Goal: Information Seeking & Learning: Compare options

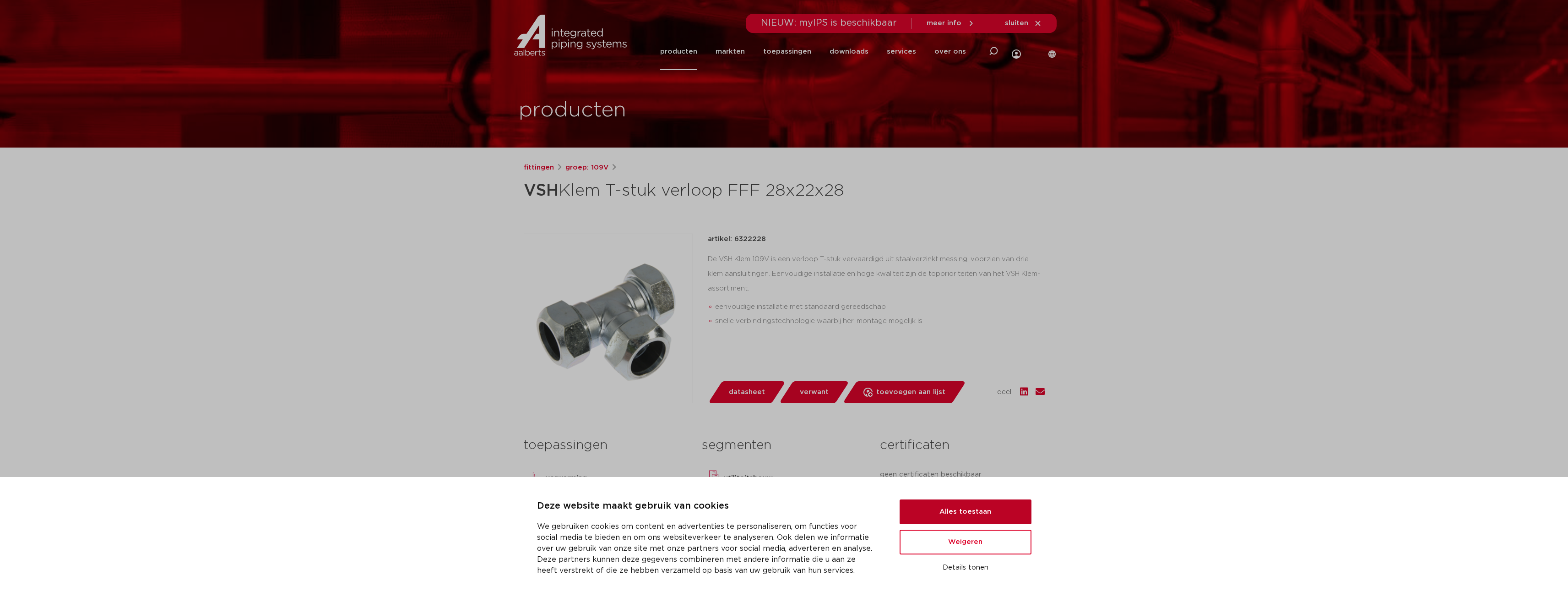
click at [1011, 518] on button "Alles toestaan" at bounding box center [965, 512] width 132 height 25
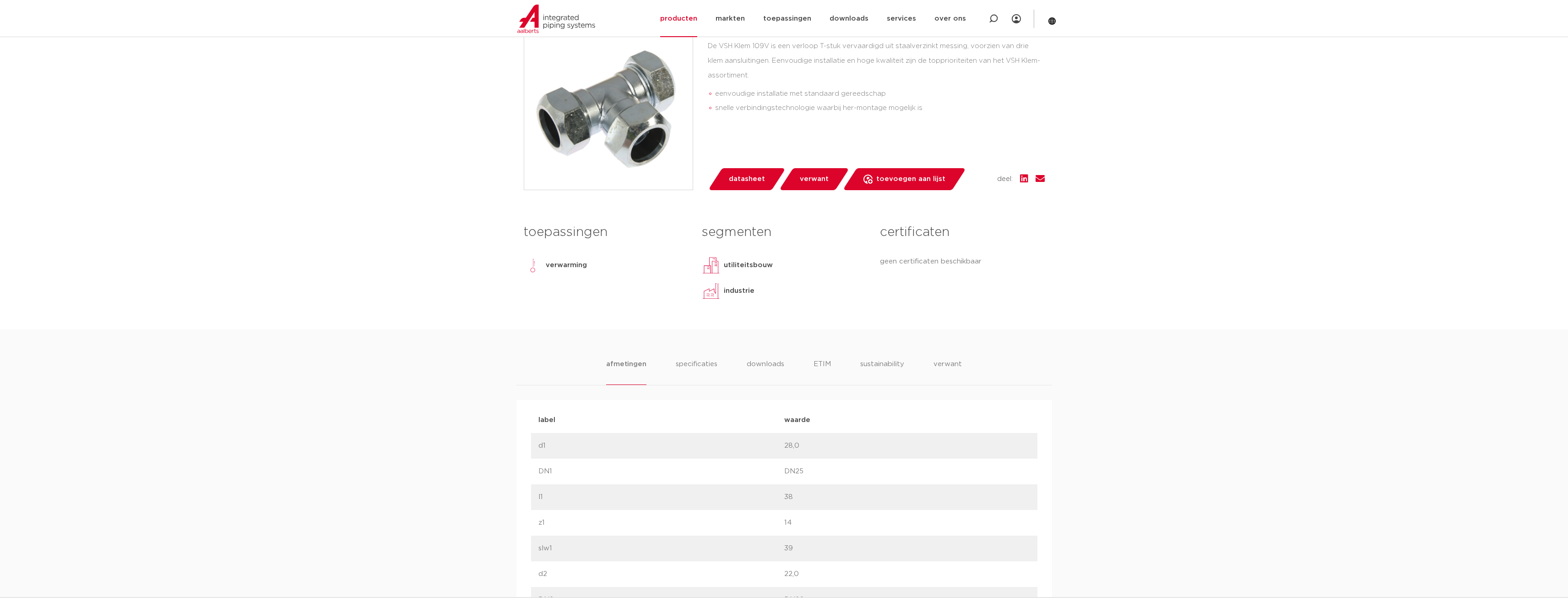
scroll to position [183, 0]
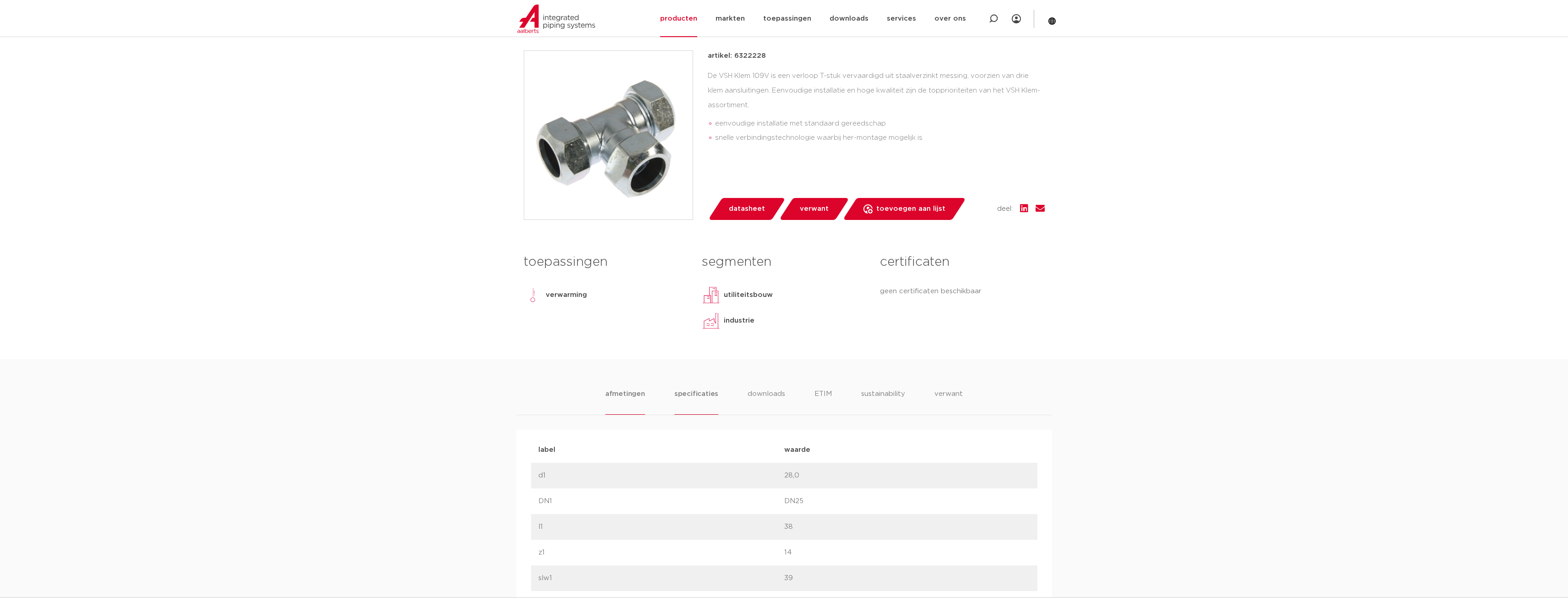
click at [688, 392] on li "specificaties" at bounding box center [696, 401] width 44 height 26
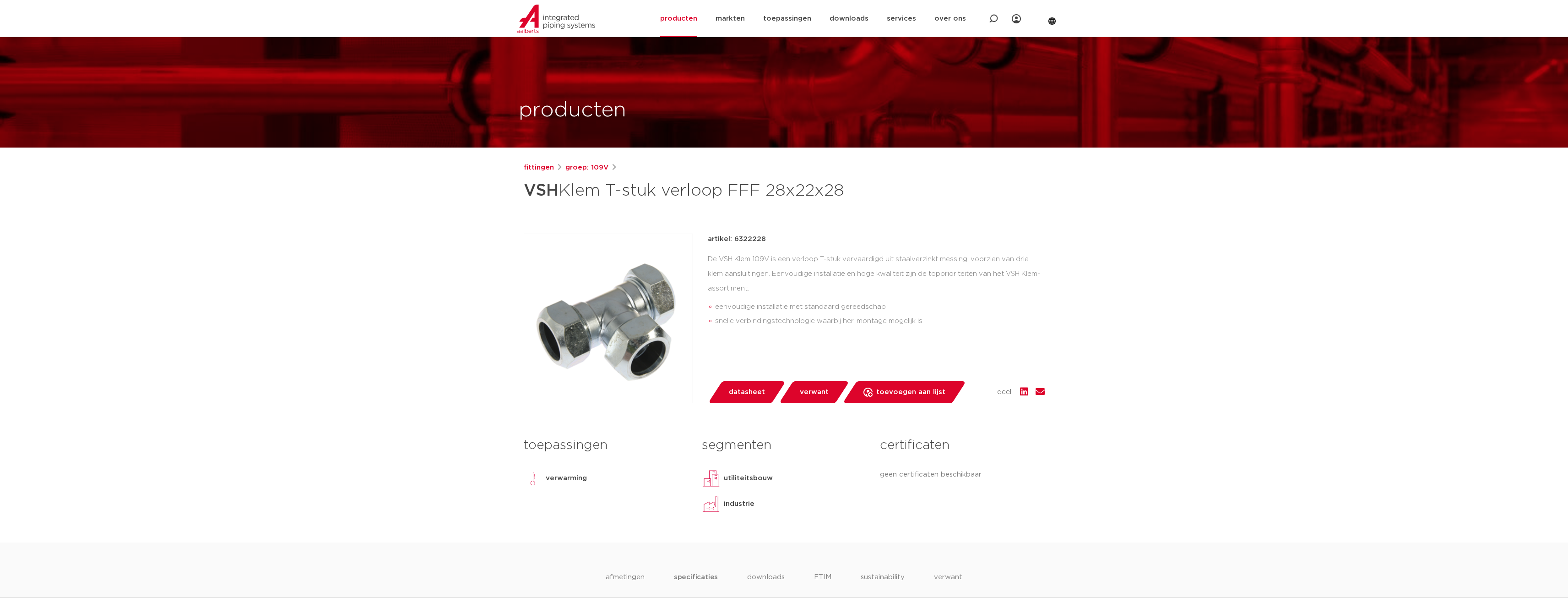
scroll to position [91, 0]
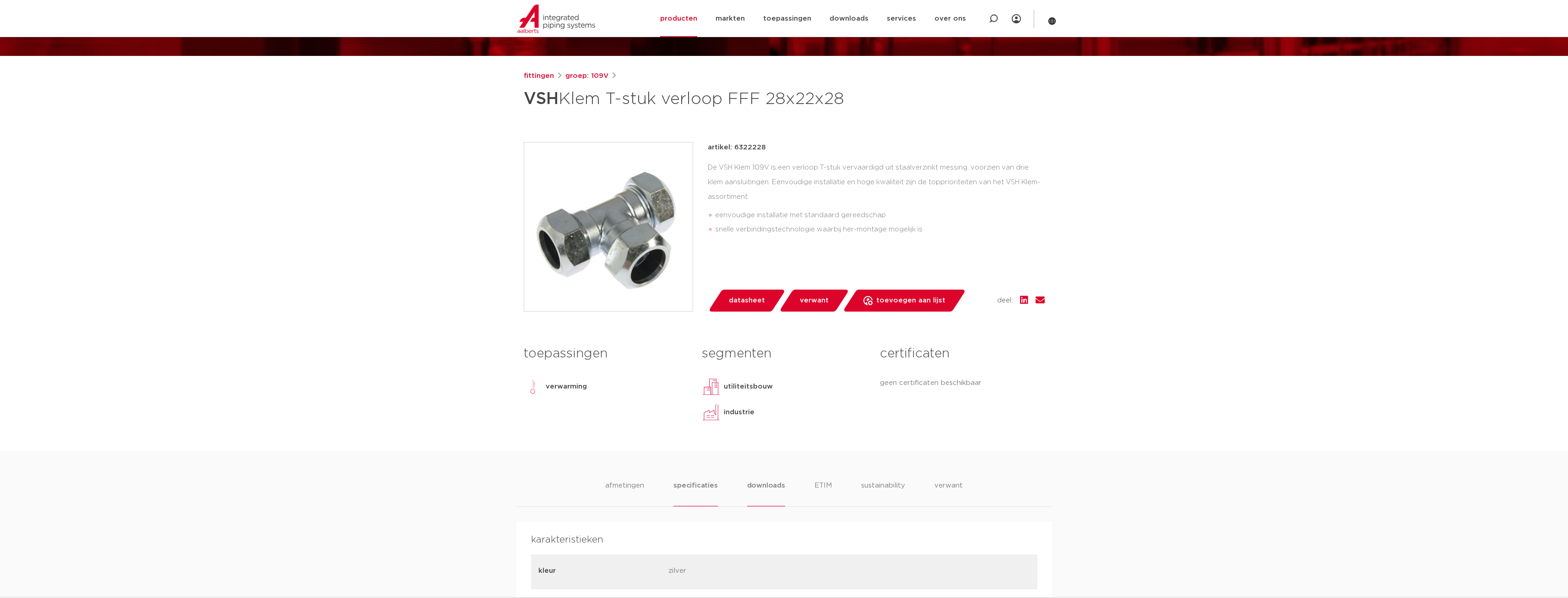
click at [766, 488] on li "downloads" at bounding box center [766, 493] width 38 height 26
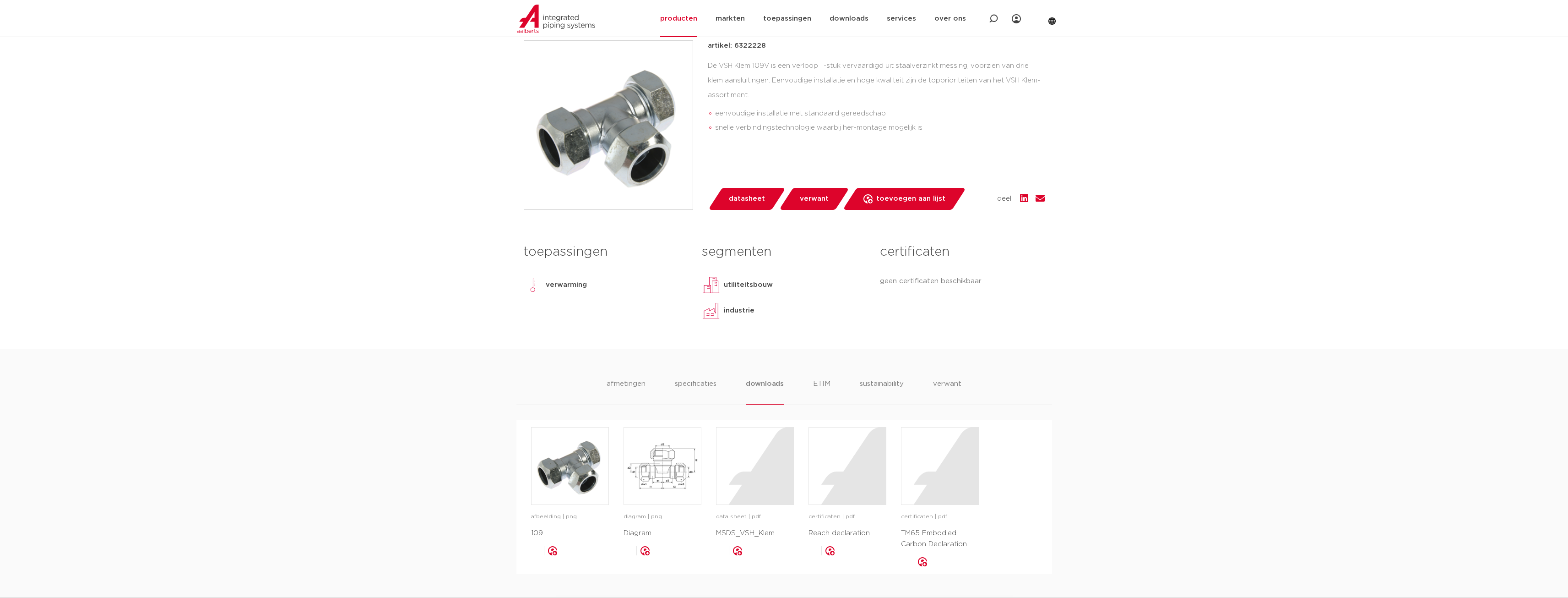
scroll to position [367, 0]
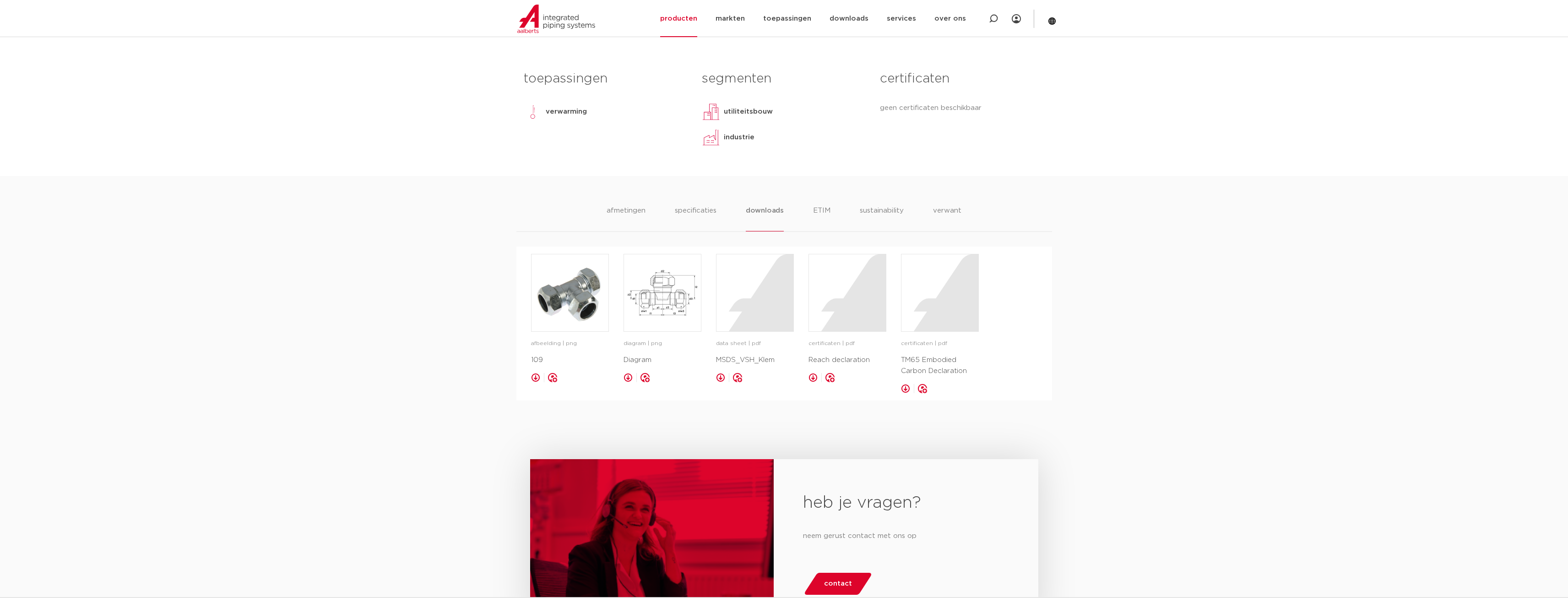
click at [831, 217] on ul "afmetingen specificaties downloads ETIM sustainability verwant" at bounding box center [784, 218] width 355 height 26
click at [884, 207] on li "sustainability" at bounding box center [882, 218] width 45 height 26
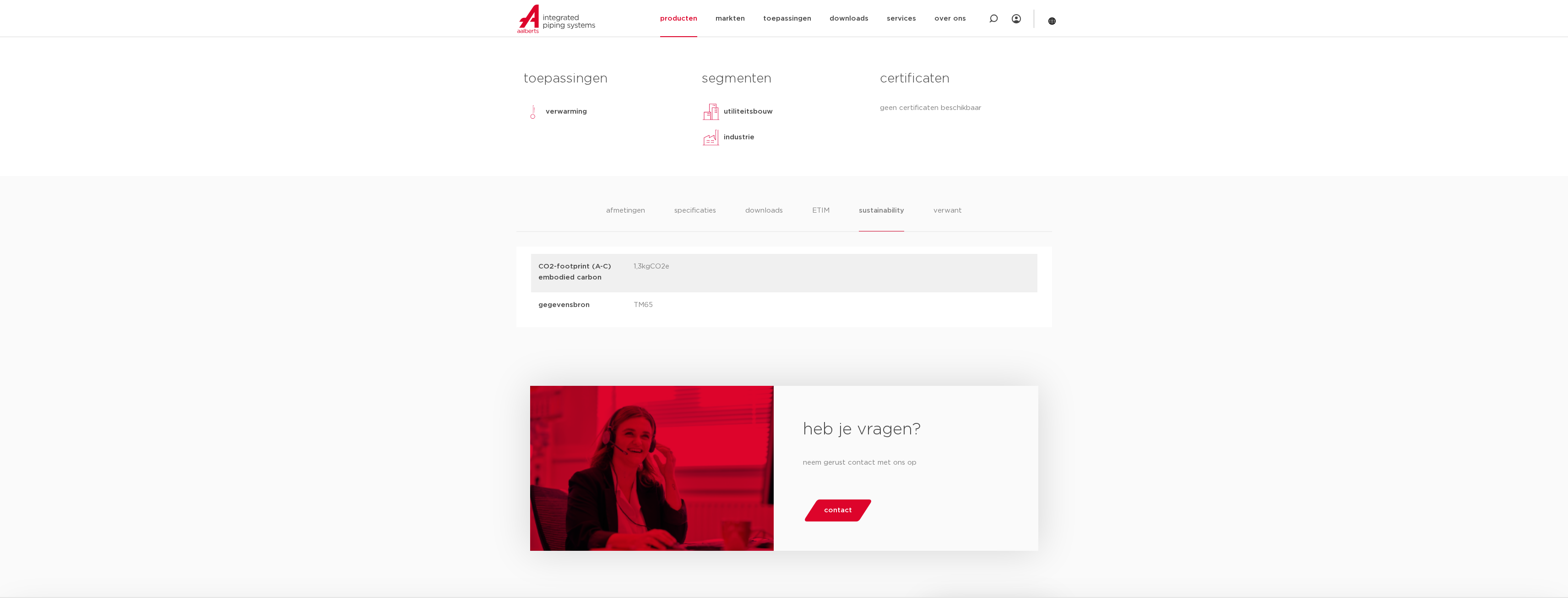
drag, startPoint x: 804, startPoint y: 198, endPoint x: 827, endPoint y: 202, distance: 23.3
click at [804, 199] on div "afmetingen specificaties downloads ETIM sustainability verwant [GEOGRAPHIC_DATA…" at bounding box center [784, 252] width 1568 height 151
click at [945, 219] on li "verwant" at bounding box center [948, 218] width 29 height 26
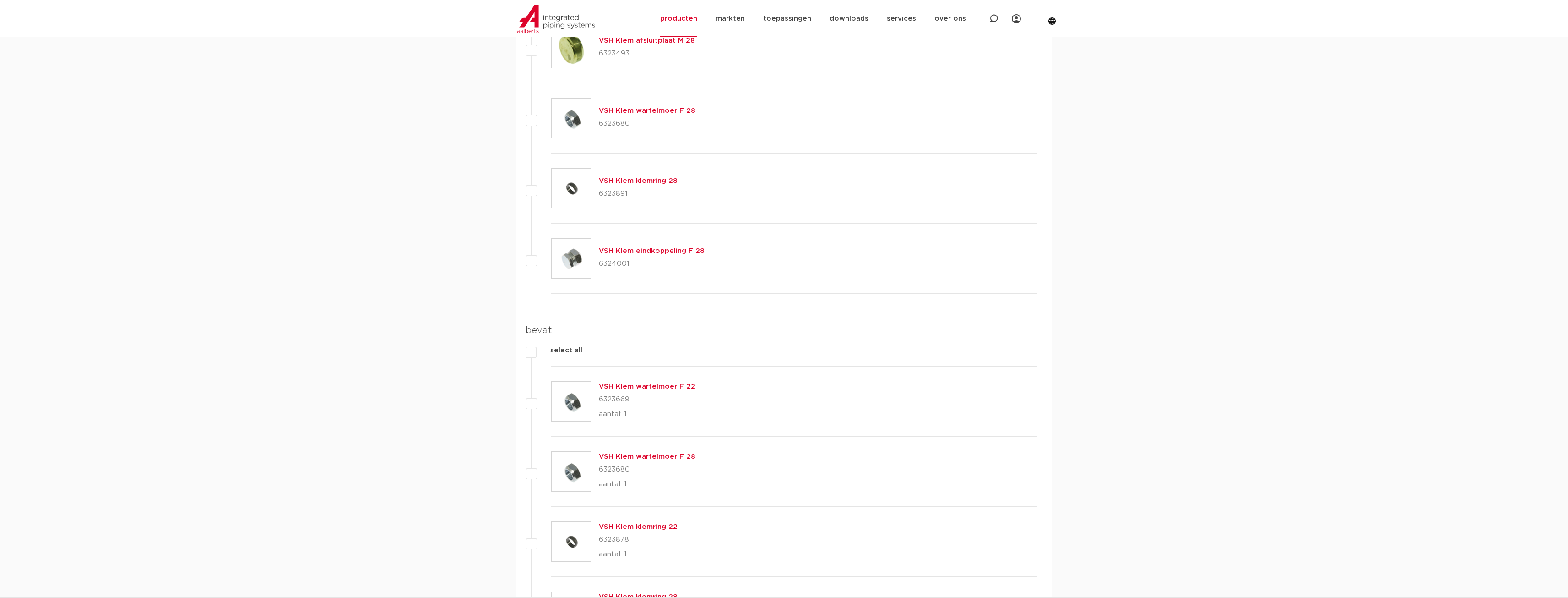
scroll to position [1649, 0]
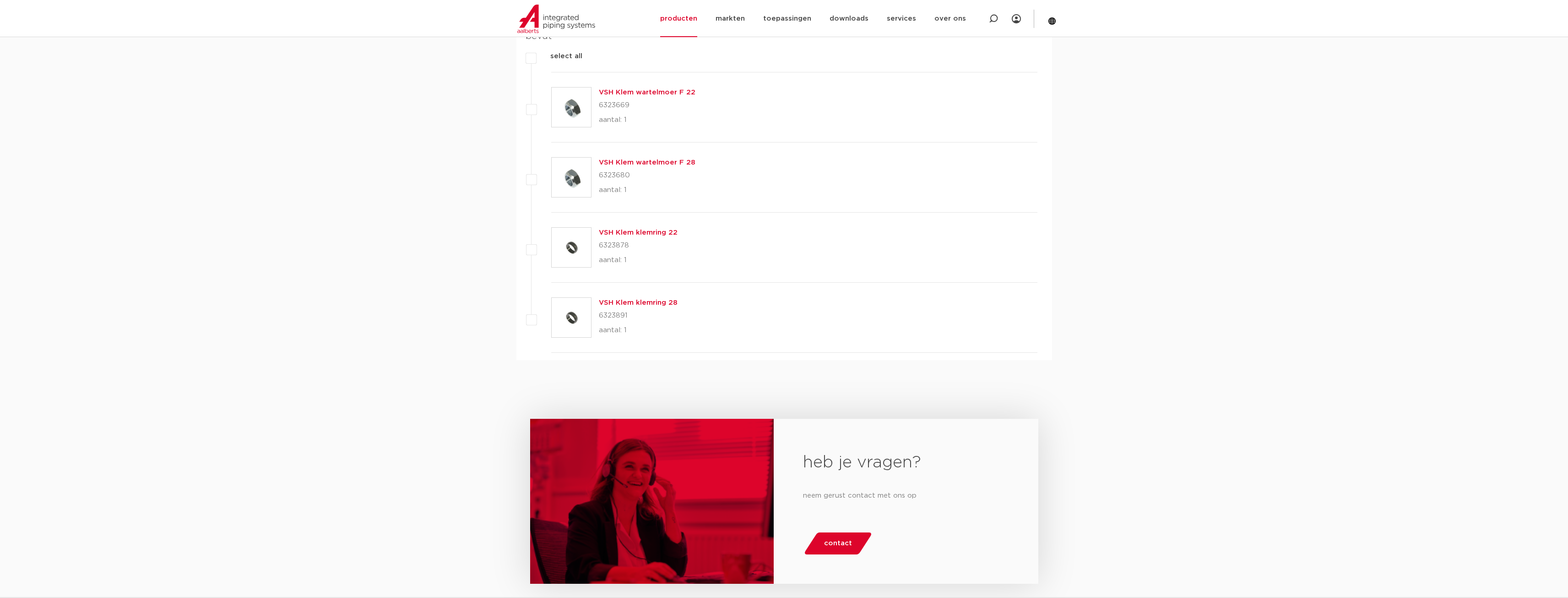
click at [646, 234] on link "VSH Klem klemring 22" at bounding box center [638, 232] width 79 height 7
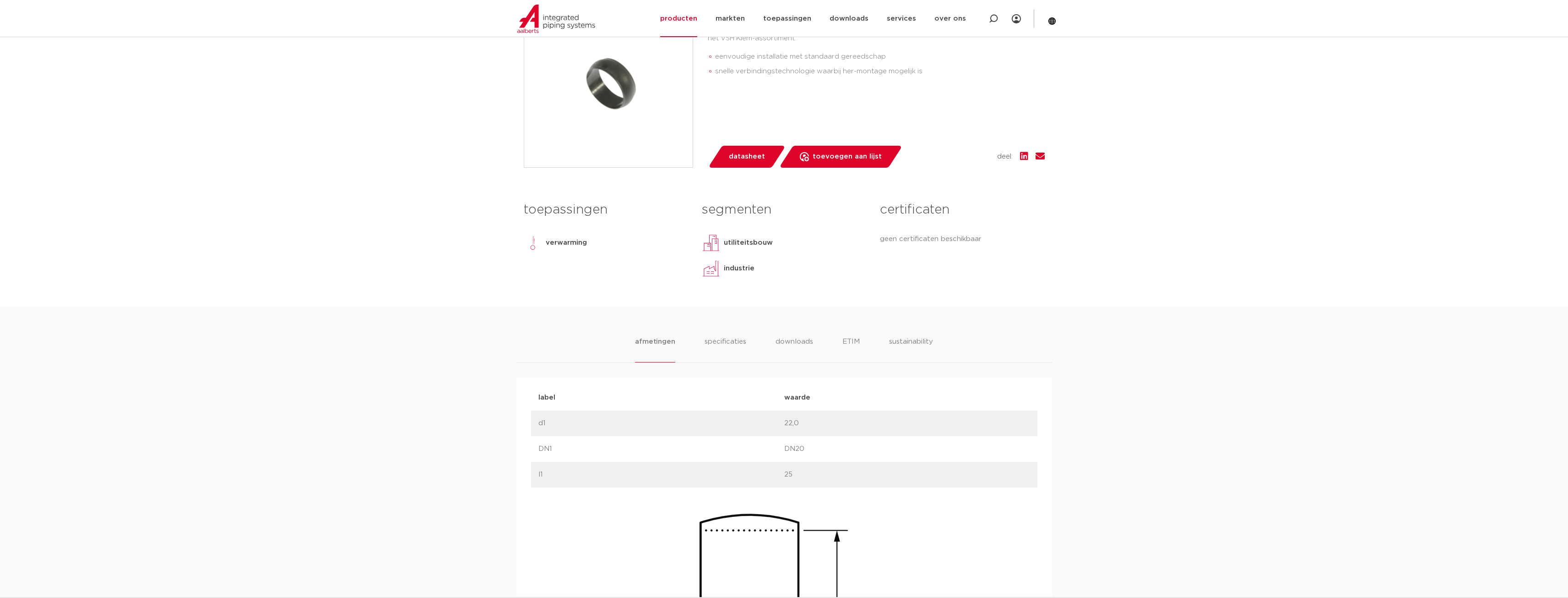
scroll to position [367, 0]
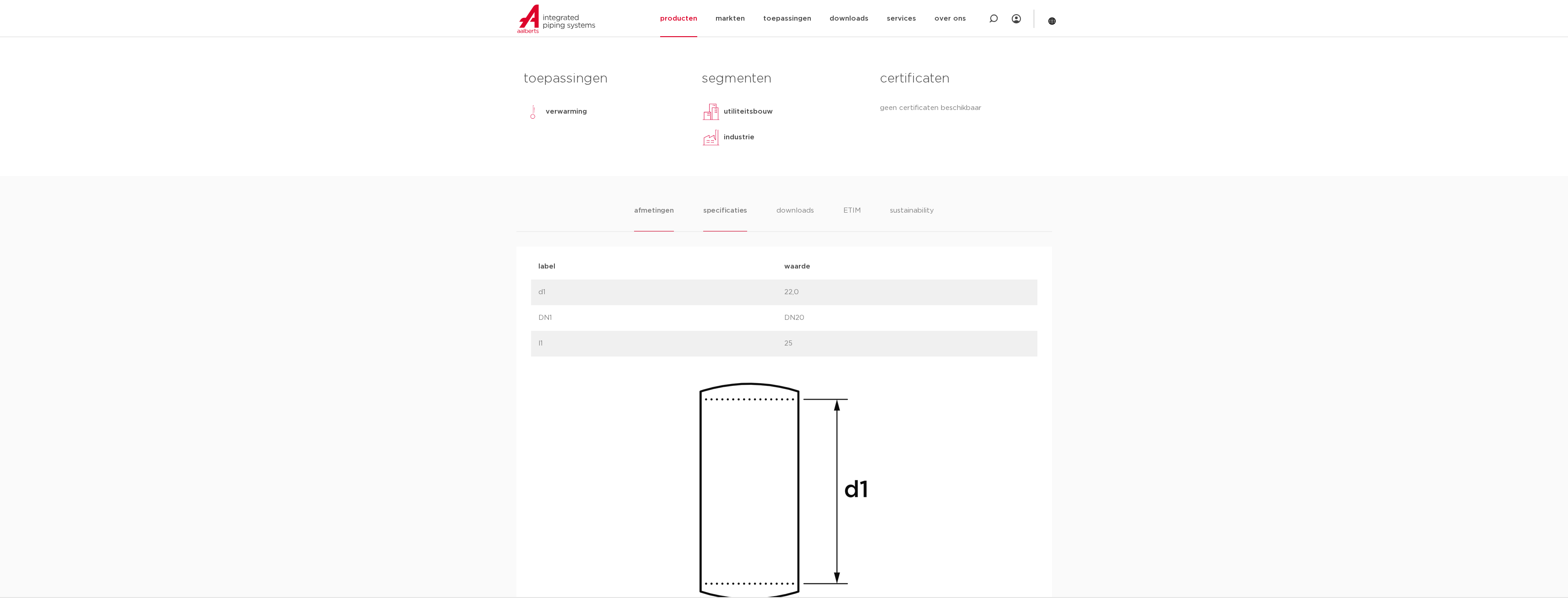
click at [728, 210] on li "specificaties" at bounding box center [725, 218] width 44 height 26
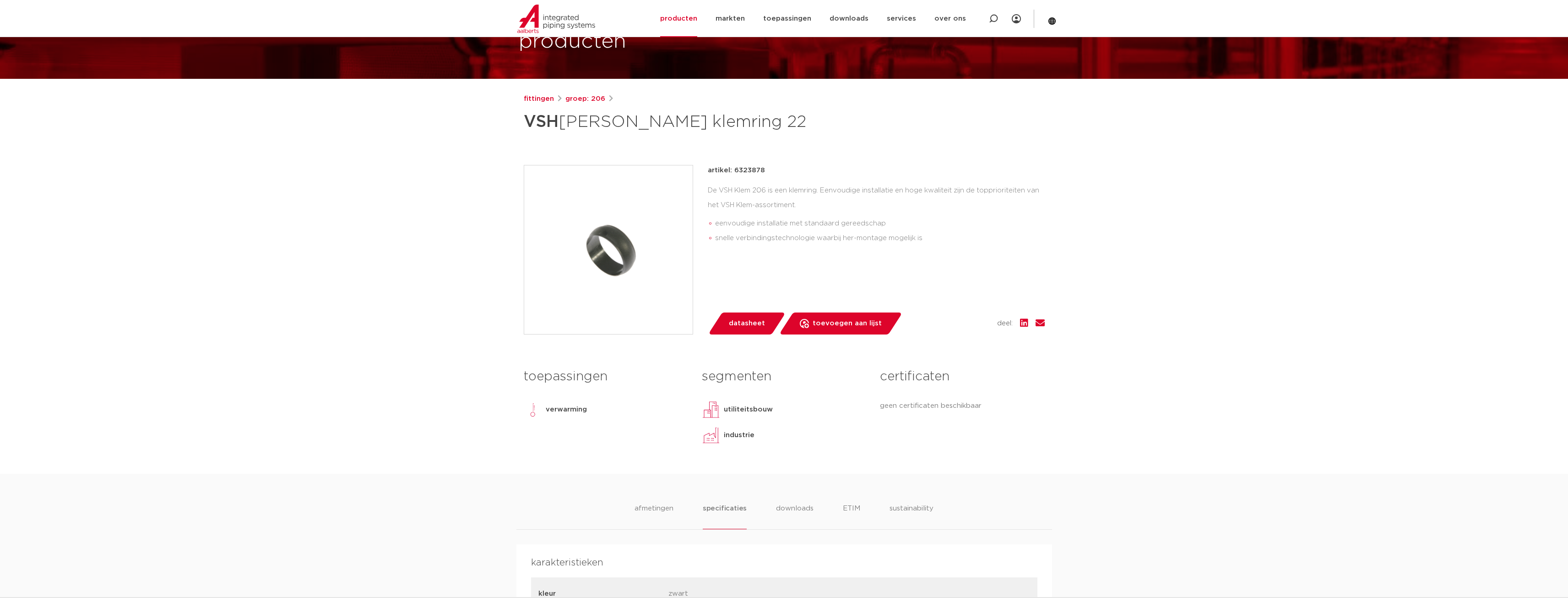
scroll to position [0, 0]
